Goal: Book appointment/travel/reservation

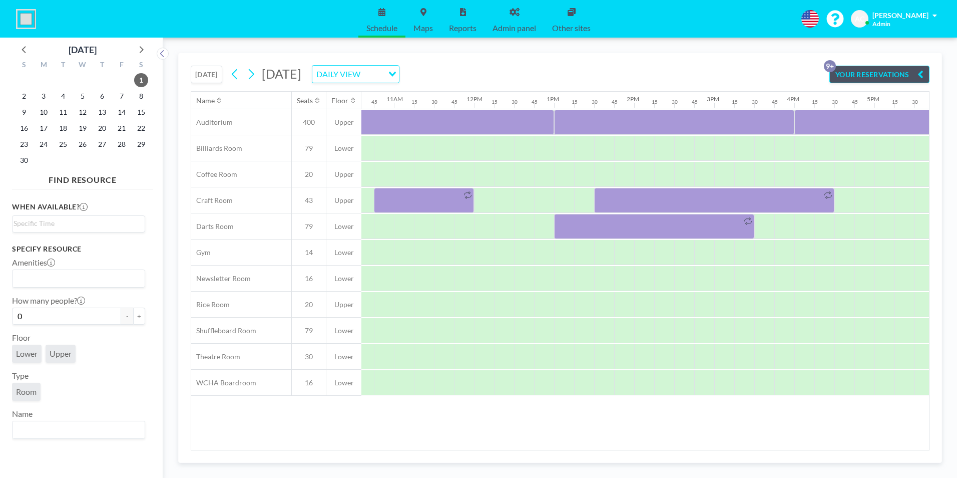
scroll to position [0, 854]
click at [253, 72] on icon at bounding box center [252, 74] width 6 height 11
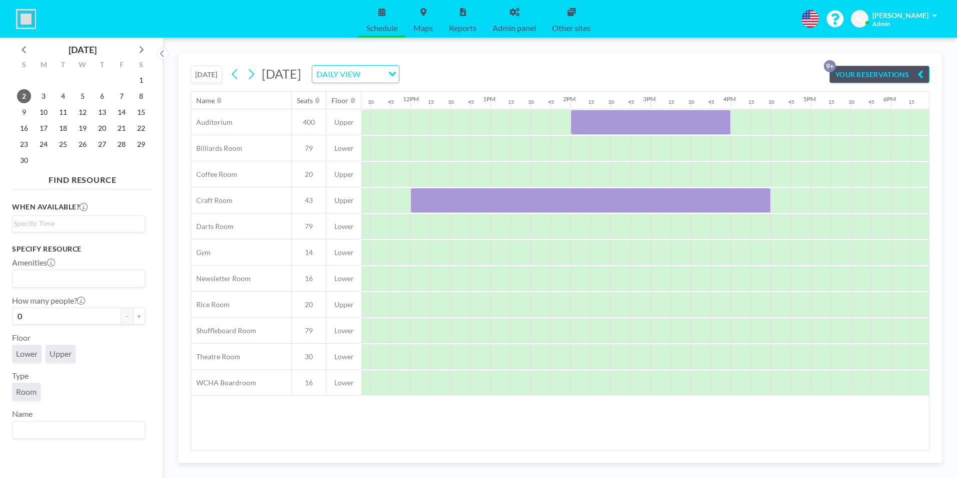
scroll to position [0, 986]
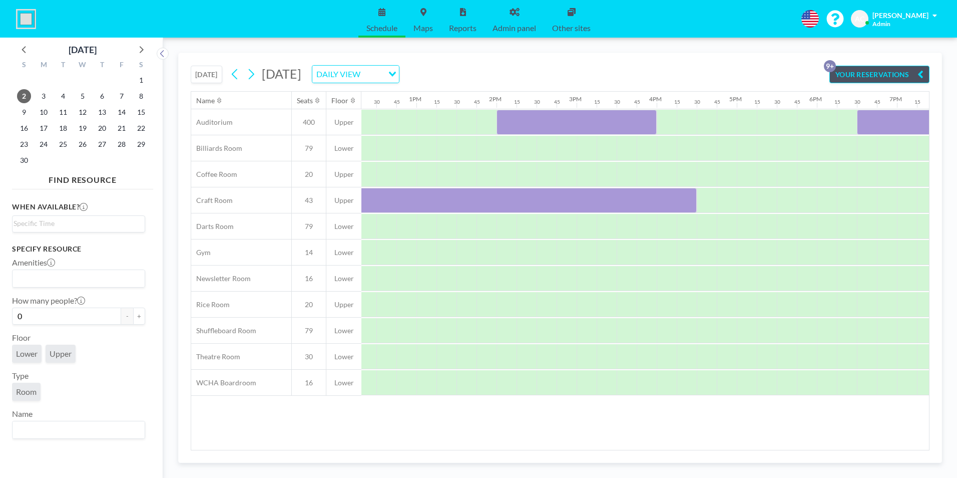
click at [618, 444] on div "Name Seats Floor 12AM 15 30 45 1AM 15 30 45 2AM 15 30 45 3AM 15 30 45 4AM 15 30…" at bounding box center [560, 271] width 738 height 358
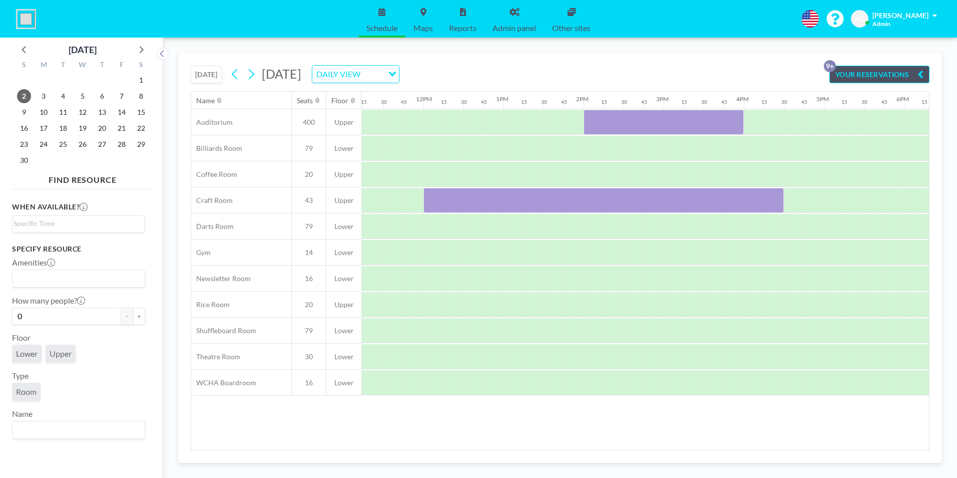
scroll to position [0, 901]
click at [236, 73] on icon at bounding box center [235, 74] width 6 height 11
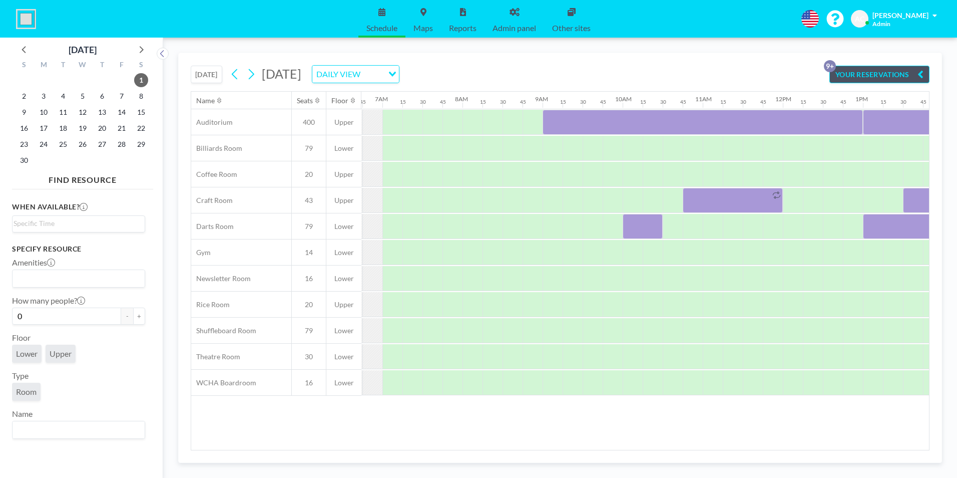
scroll to position [0, 538]
click at [254, 70] on icon at bounding box center [251, 74] width 10 height 15
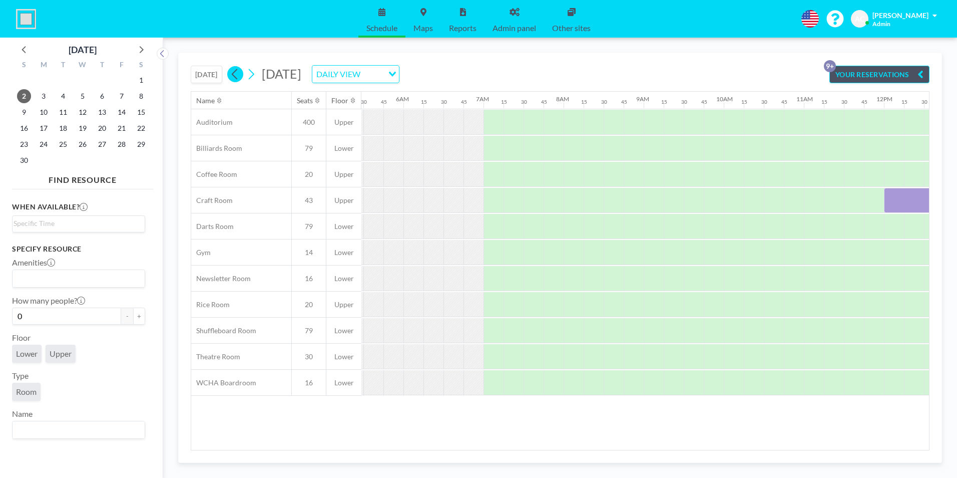
scroll to position [0, 621]
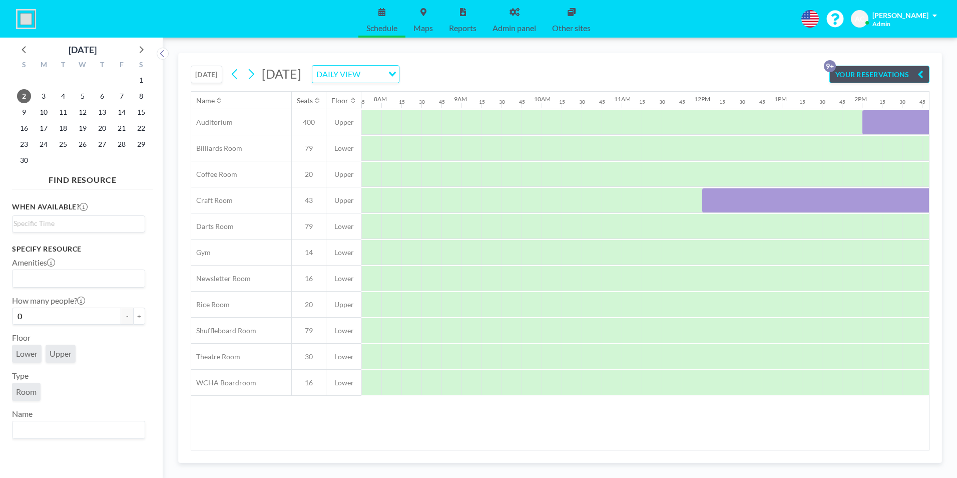
drag, startPoint x: 561, startPoint y: 444, endPoint x: 665, endPoint y: 447, distance: 104.2
click at [665, 447] on div "Name Seats Floor 12AM 15 30 45 1AM 15 30 45 2AM 15 30 45 3AM 15 30 45 4AM 15 30…" at bounding box center [560, 271] width 738 height 358
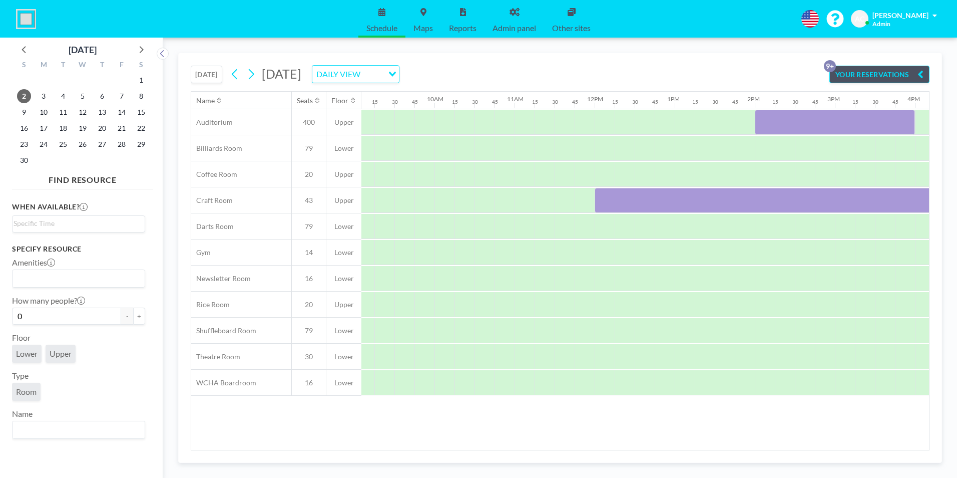
scroll to position [0, 844]
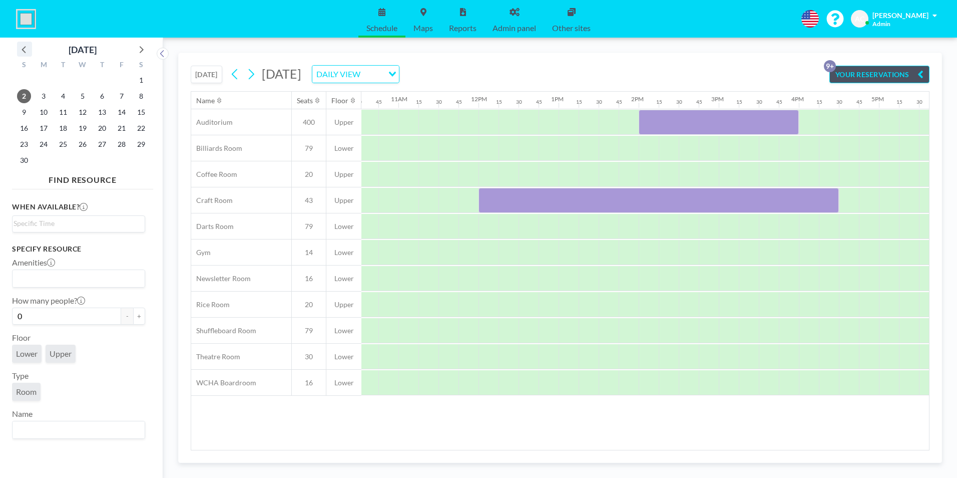
click at [22, 47] on icon at bounding box center [24, 49] width 13 height 13
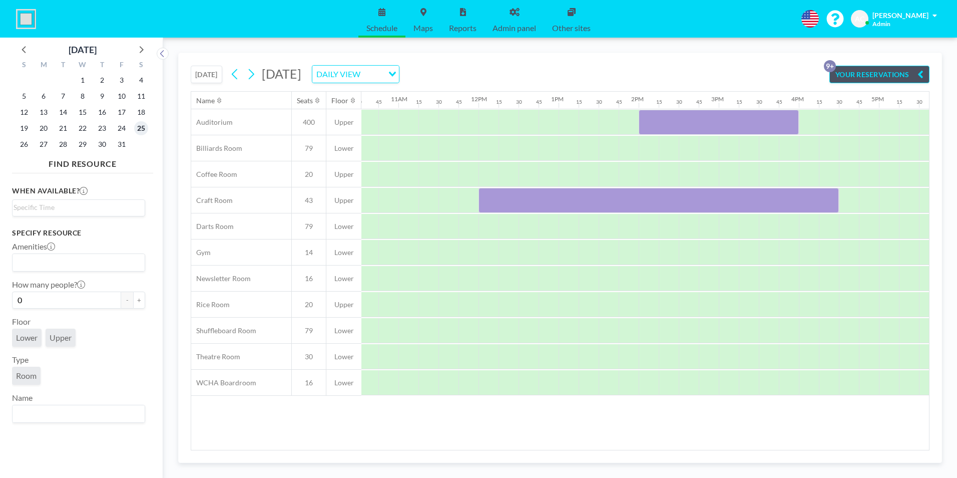
click at [139, 127] on span "25" at bounding box center [141, 128] width 14 height 14
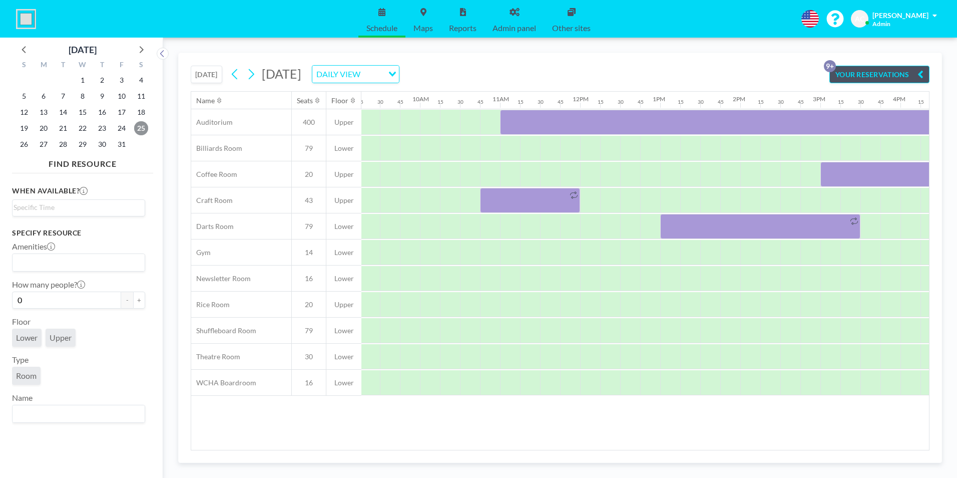
scroll to position [0, 750]
click at [23, 144] on span "26" at bounding box center [24, 144] width 14 height 14
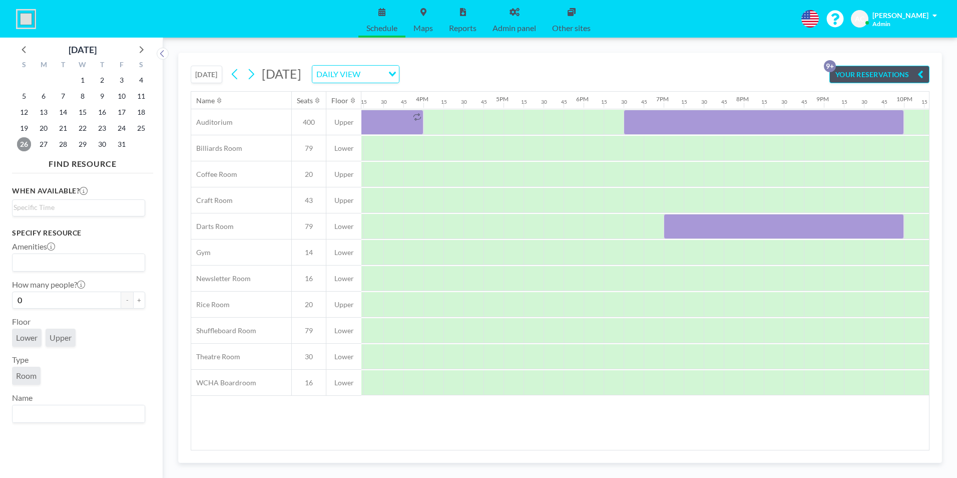
scroll to position [0, 1227]
click at [143, 50] on icon at bounding box center [142, 49] width 4 height 7
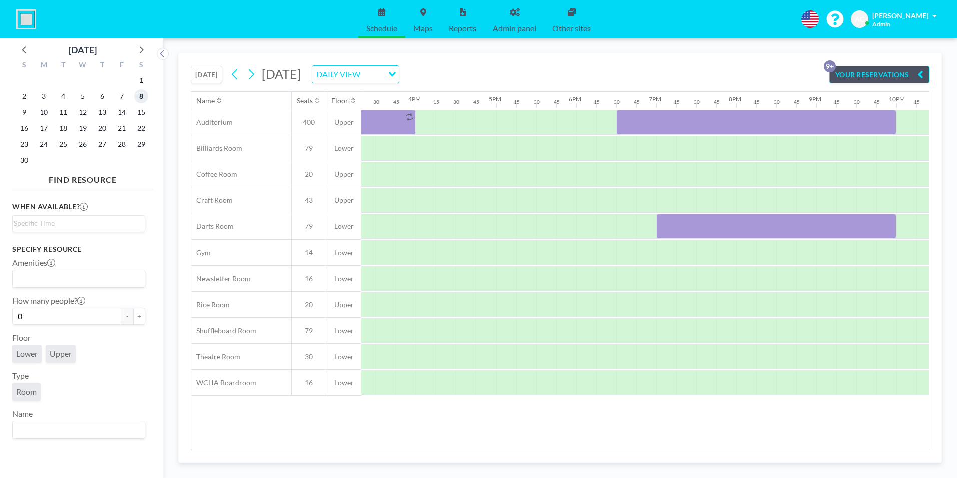
click at [141, 96] on span "8" at bounding box center [141, 96] width 14 height 14
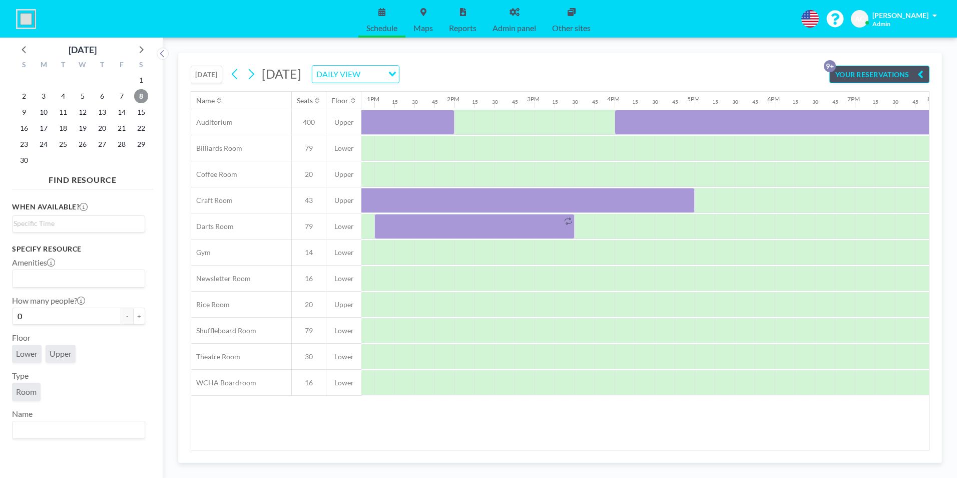
scroll to position [0, 1235]
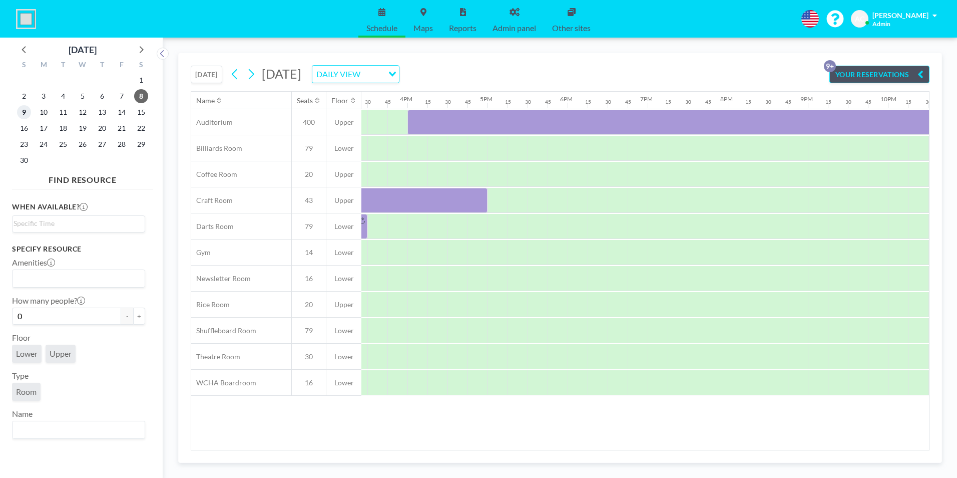
click at [25, 112] on span "9" at bounding box center [24, 112] width 14 height 14
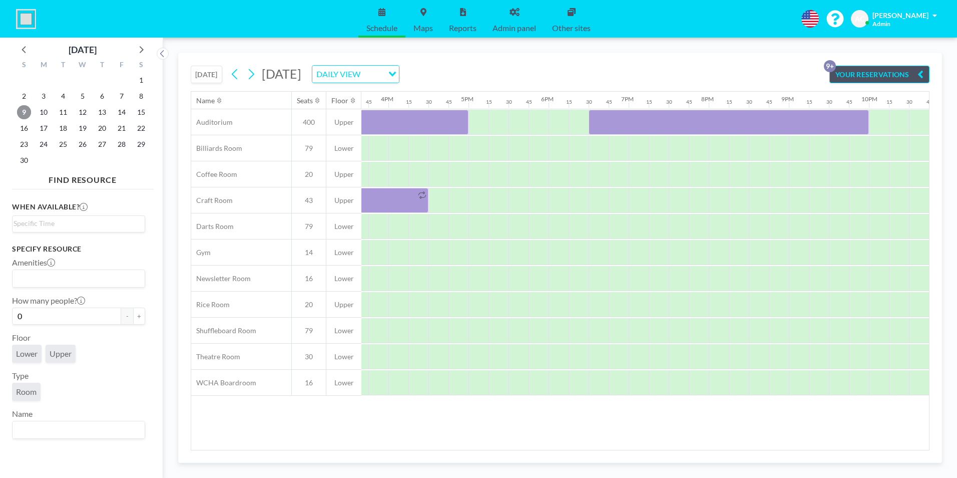
scroll to position [0, 1259]
